Goal: Find specific page/section: Find specific page/section

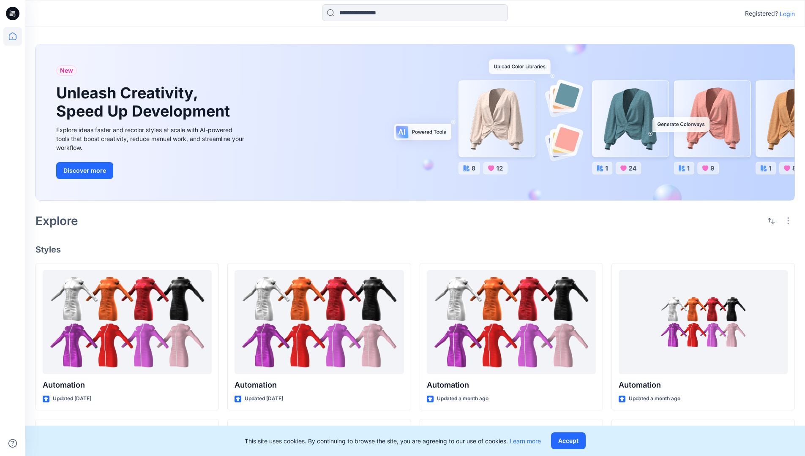
click at [785, 14] on p "Login" at bounding box center [786, 13] width 15 height 9
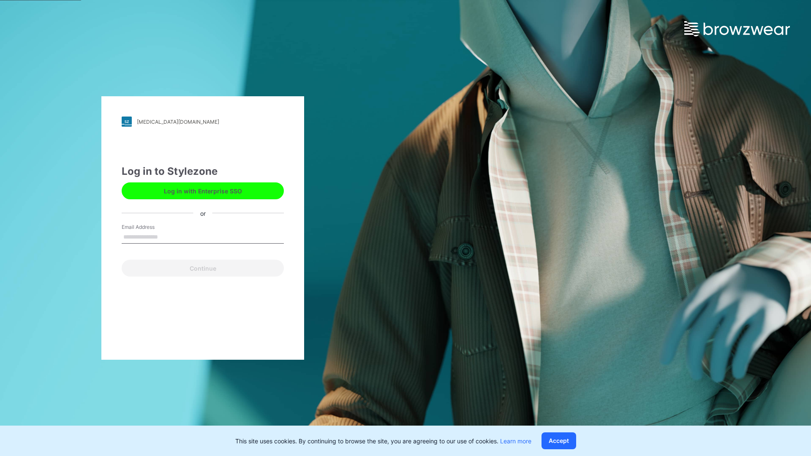
click at [167, 237] on input "Email Address" at bounding box center [203, 237] width 162 height 13
type input "**********"
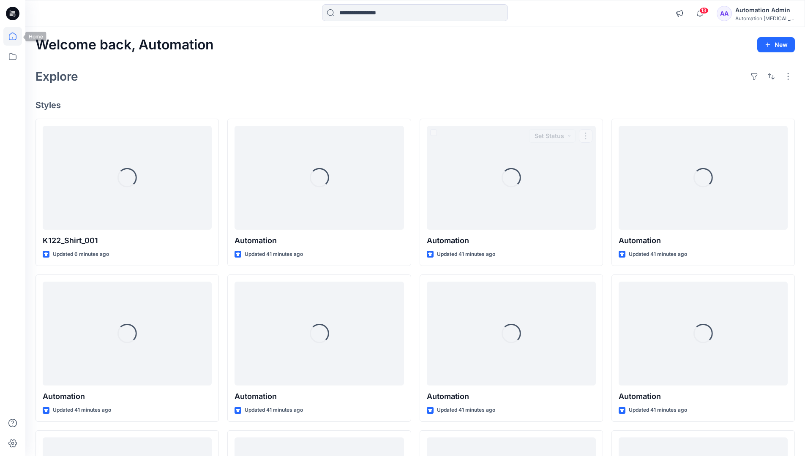
click at [16, 36] on icon at bounding box center [13, 37] width 8 height 8
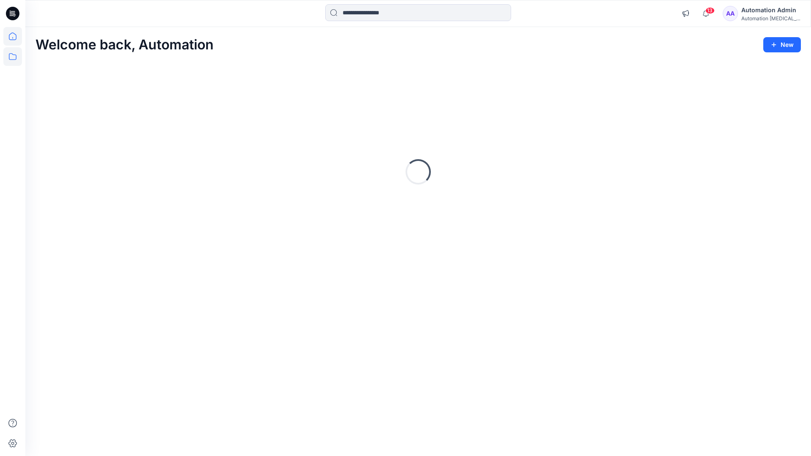
click at [14, 57] on icon at bounding box center [12, 56] width 19 height 19
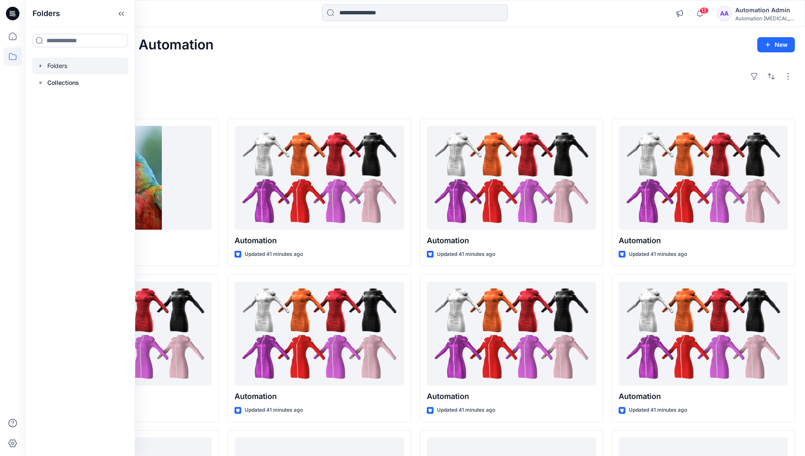
click at [90, 66] on div at bounding box center [80, 65] width 96 height 17
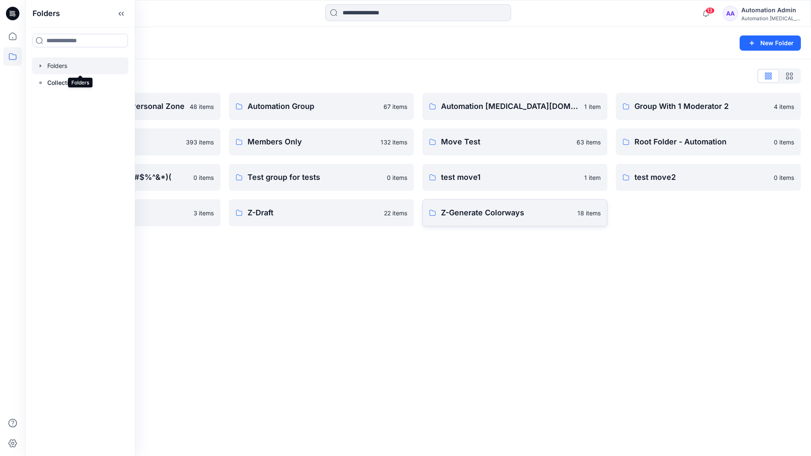
click at [485, 216] on p "Z-Generate Colorways" at bounding box center [506, 213] width 131 height 12
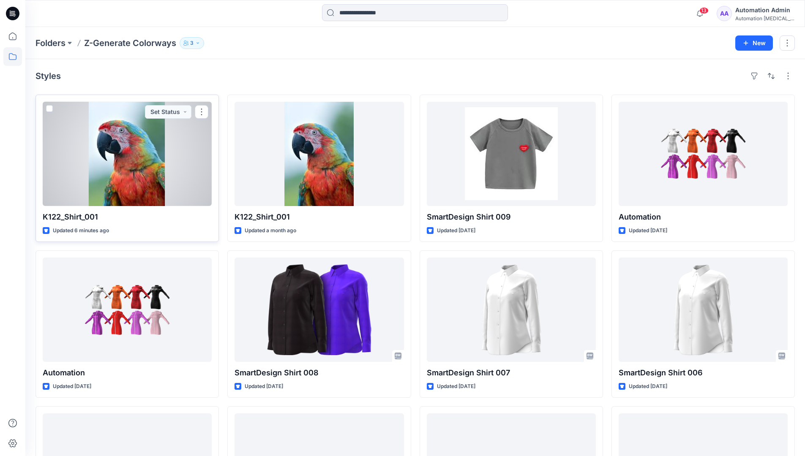
click at [49, 108] on span at bounding box center [49, 108] width 7 height 7
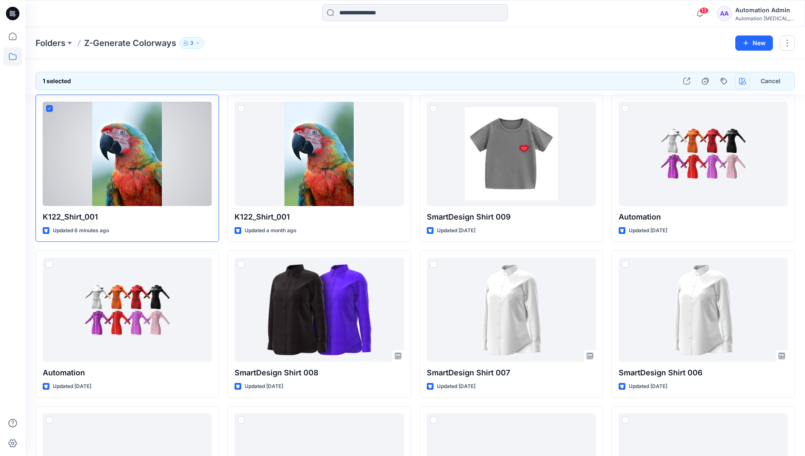
click at [740, 78] on icon "button" at bounding box center [742, 81] width 7 height 7
